Goal: Task Accomplishment & Management: Use online tool/utility

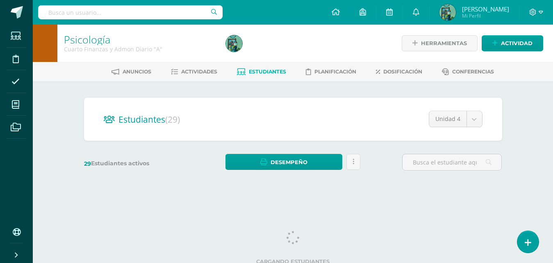
click at [157, 186] on div "Estudiantes (29) Unidad 4 Unidad 4 Unidad 3 Unidad 2 Unidad 1 29 Estudiantes ac…" at bounding box center [293, 137] width 451 height 113
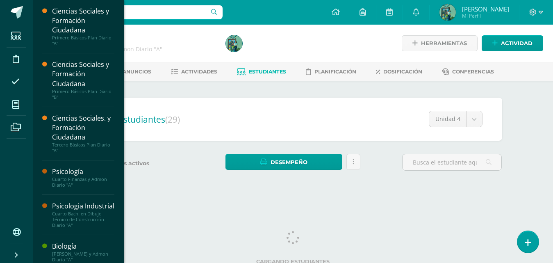
drag, startPoint x: 119, startPoint y: 101, endPoint x: 122, endPoint y: 138, distance: 37.8
click at [122, 138] on div "Ciencias Sociales y Formación Ciudadana Primero Básicos Plan Diario "A" Activid…" at bounding box center [78, 131] width 92 height 263
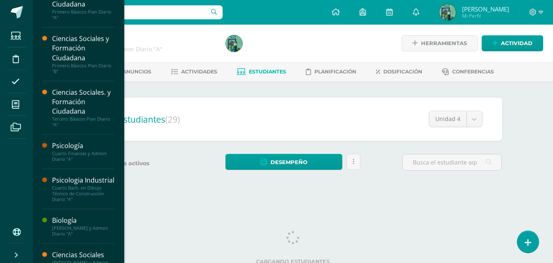
scroll to position [55, 0]
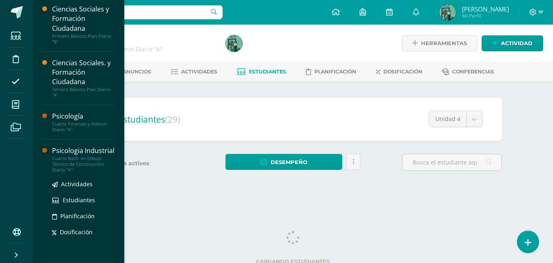
click at [75, 153] on div "Psicologia Industrial" at bounding box center [83, 150] width 62 height 9
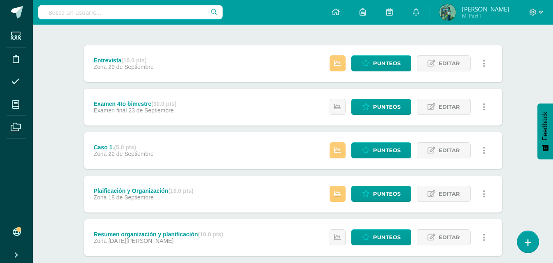
scroll to position [92, 0]
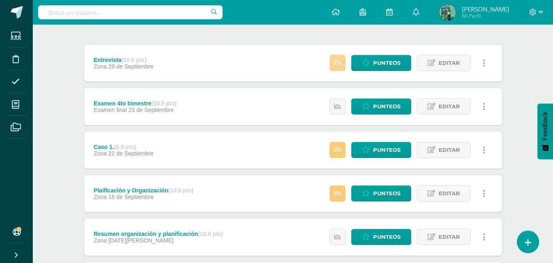
click at [334, 67] on link at bounding box center [337, 63] width 16 height 16
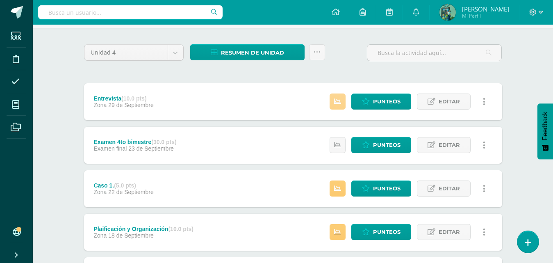
scroll to position [48, 0]
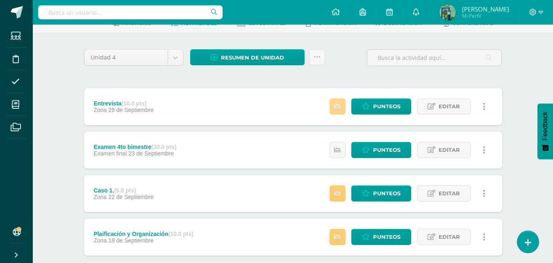
click at [342, 107] on link at bounding box center [337, 106] width 16 height 16
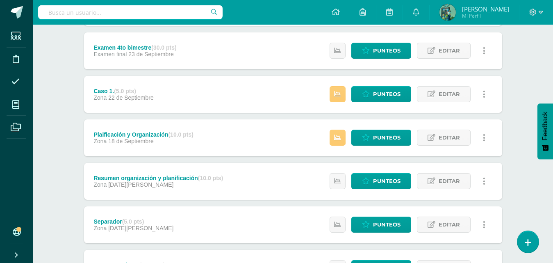
scroll to position [171, 0]
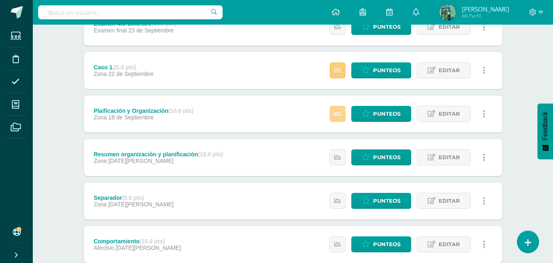
click at [342, 118] on link at bounding box center [337, 114] width 16 height 16
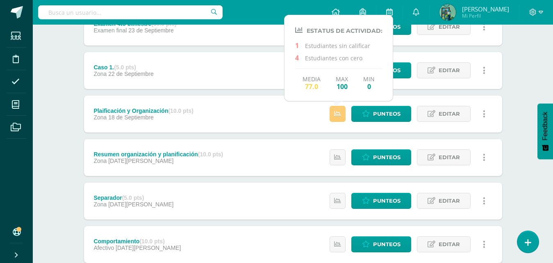
click at [506, 37] on div "Unidad 4 Unidad 1 Unidad 2 Unidad 3 Unidad 4 Resumen de unidad Descargar como H…" at bounding box center [293, 135] width 451 height 451
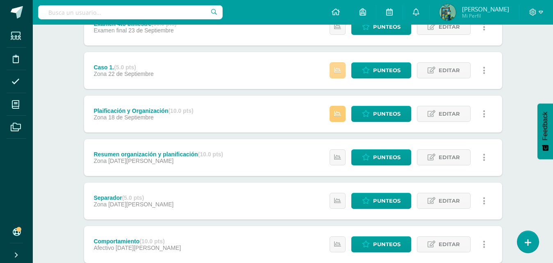
click at [342, 71] on link at bounding box center [337, 70] width 16 height 16
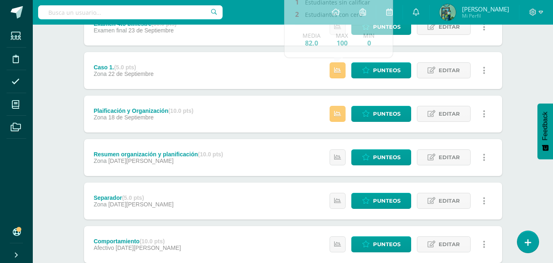
click at [513, 37] on div "Unidad 4 Unidad 1 Unidad 2 Unidad 3 Unidad 4 Resumen de unidad Descargar como H…" at bounding box center [293, 135] width 451 height 451
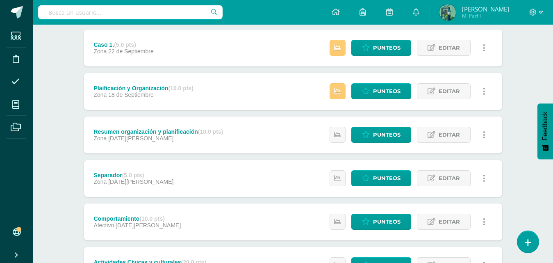
scroll to position [192, 0]
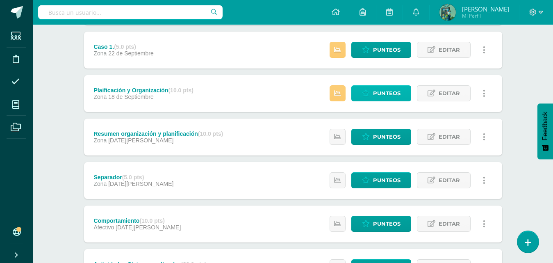
click at [382, 89] on span "Punteos" at bounding box center [386, 93] width 27 height 15
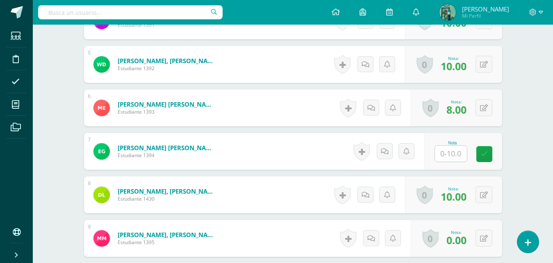
scroll to position [423, 0]
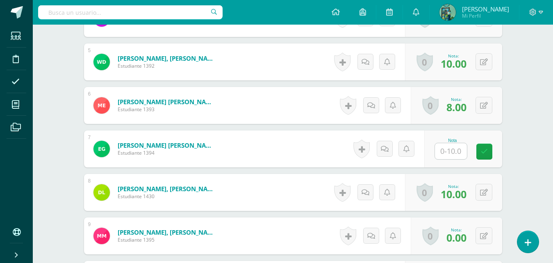
click at [462, 147] on input "text" at bounding box center [451, 151] width 32 height 16
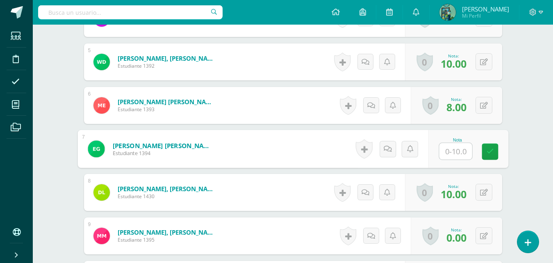
type input "0"
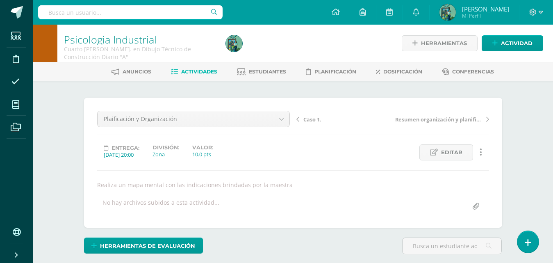
scroll to position [0, 0]
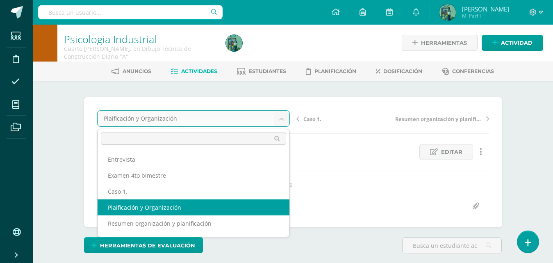
select select "/dashboard/teacher/grade-activity/84336/"
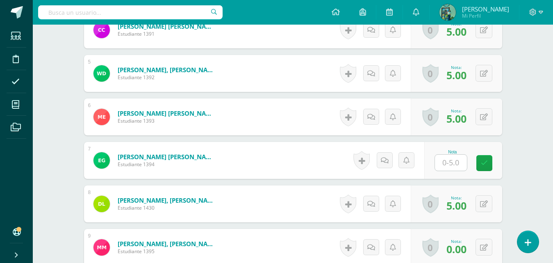
scroll to position [413, 0]
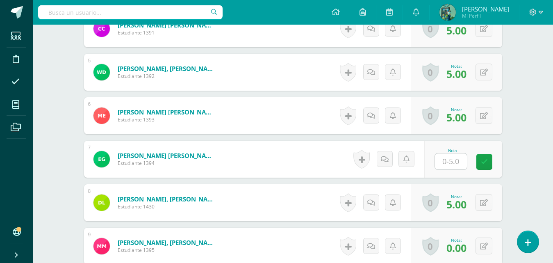
click at [458, 159] on input "text" at bounding box center [451, 161] width 32 height 16
type input "5"
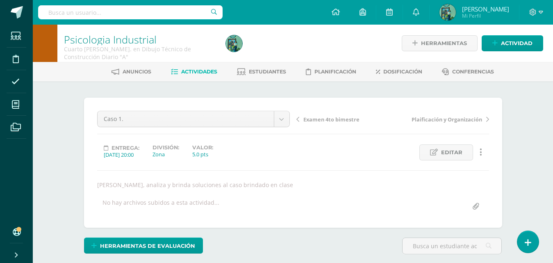
scroll to position [0, 0]
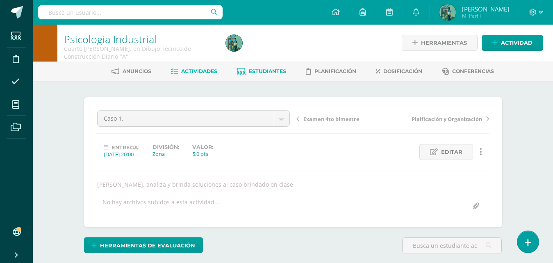
click at [280, 71] on span "Estudiantes" at bounding box center [267, 71] width 37 height 6
